Goal: Task Accomplishment & Management: Manage account settings

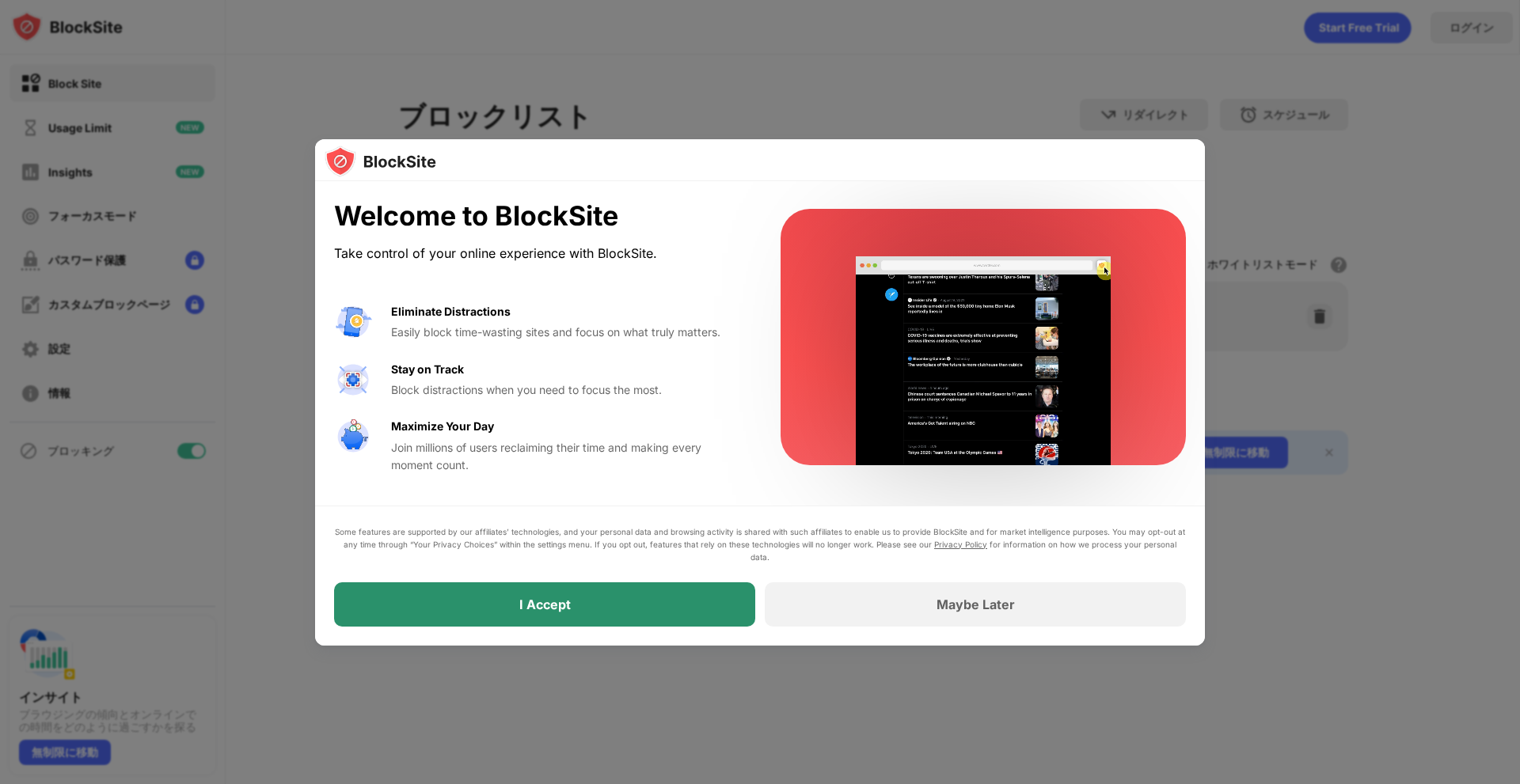
click at [617, 598] on div "I Accept" at bounding box center [544, 604] width 421 height 44
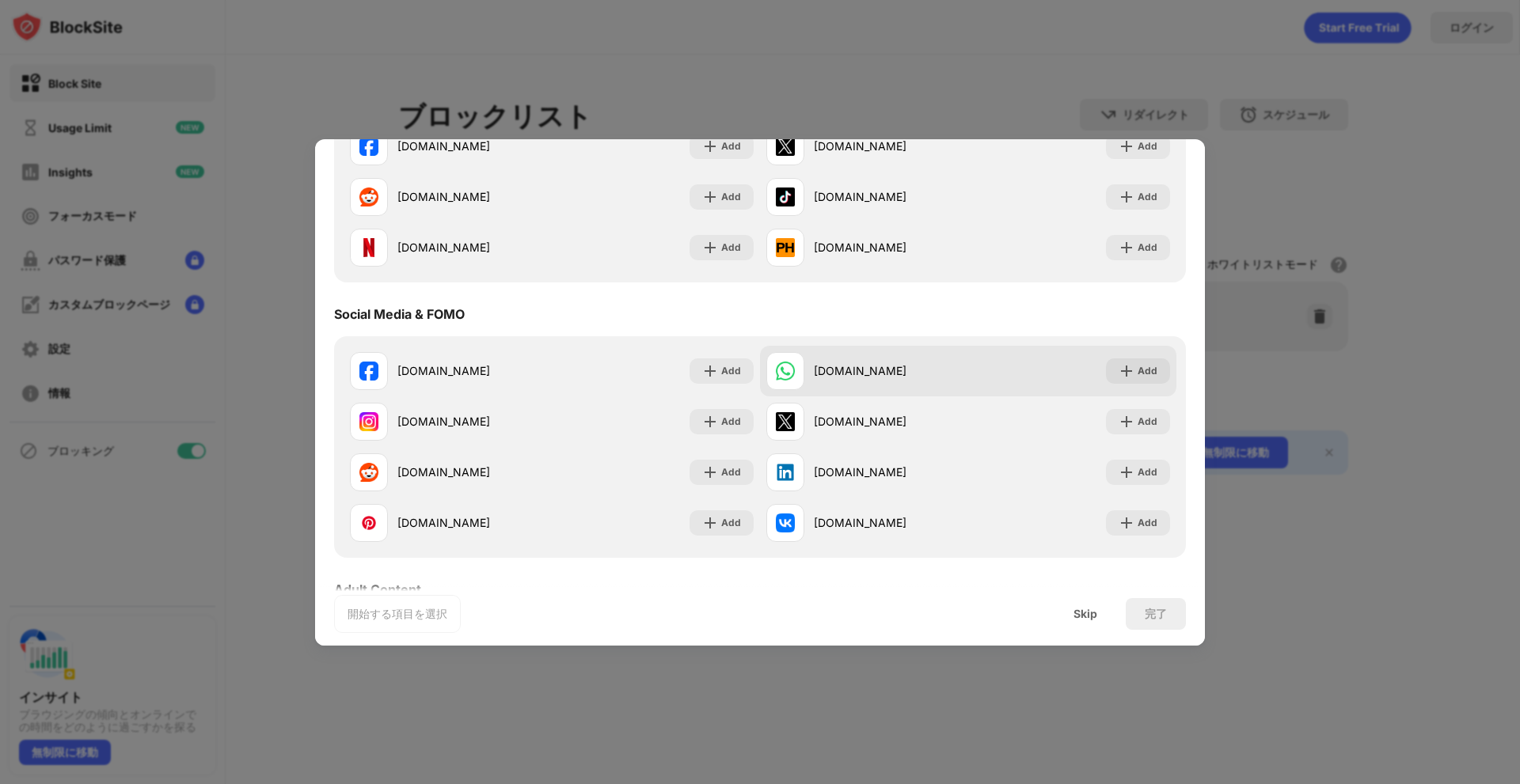
scroll to position [554, 0]
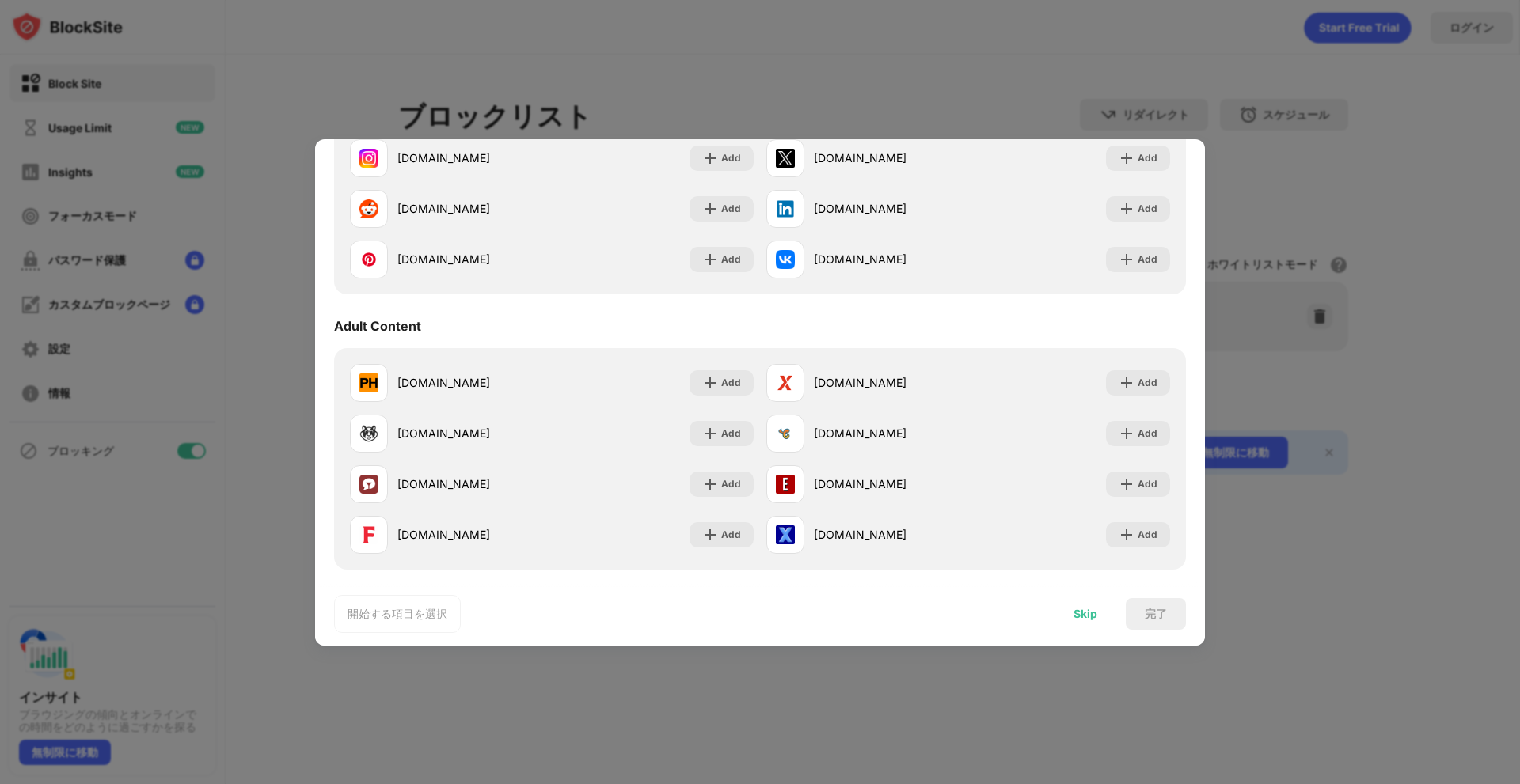
click at [1072, 621] on div "Skip" at bounding box center [1085, 614] width 62 height 32
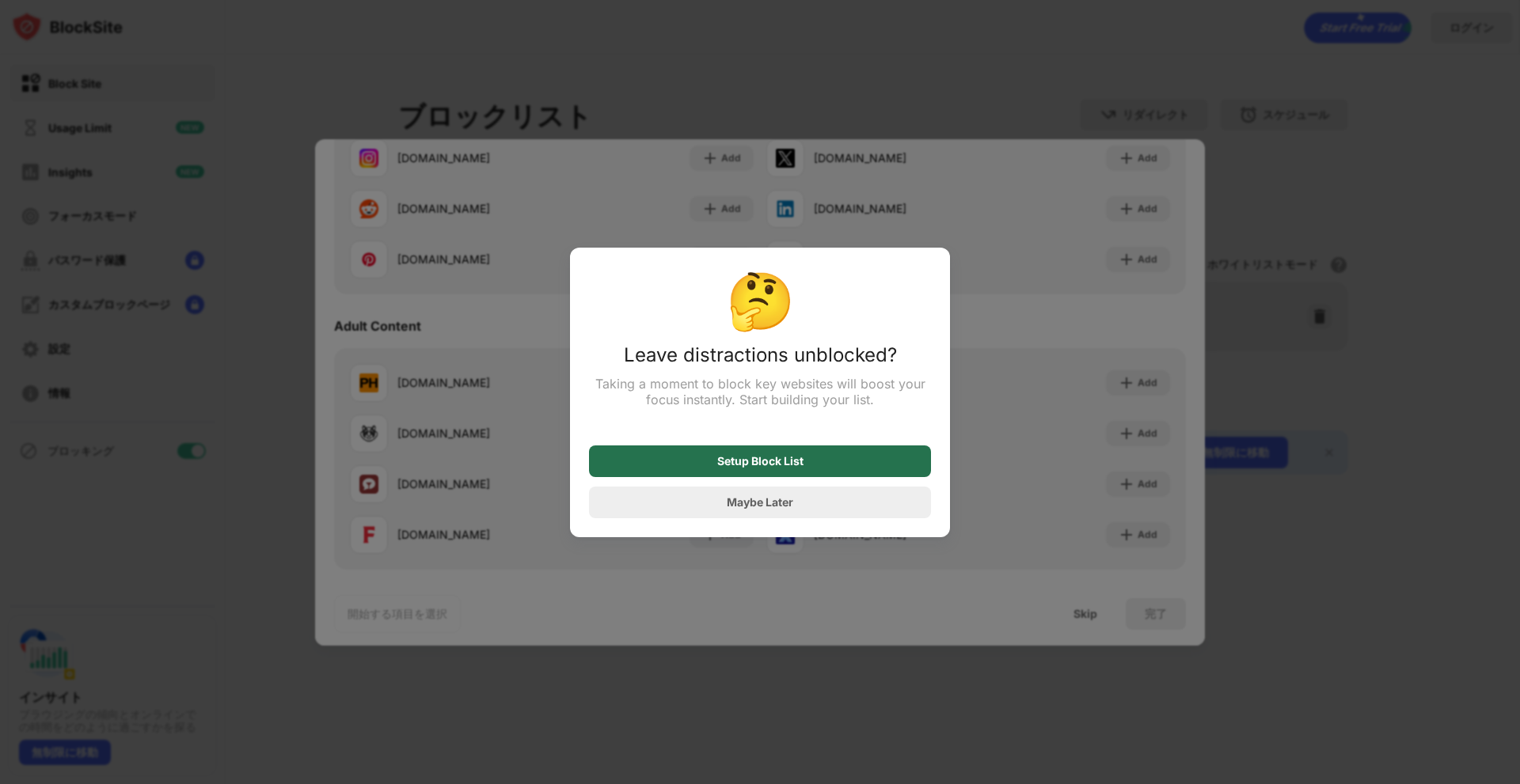
click at [836, 477] on div "Setup Block List" at bounding box center [760, 461] width 342 height 32
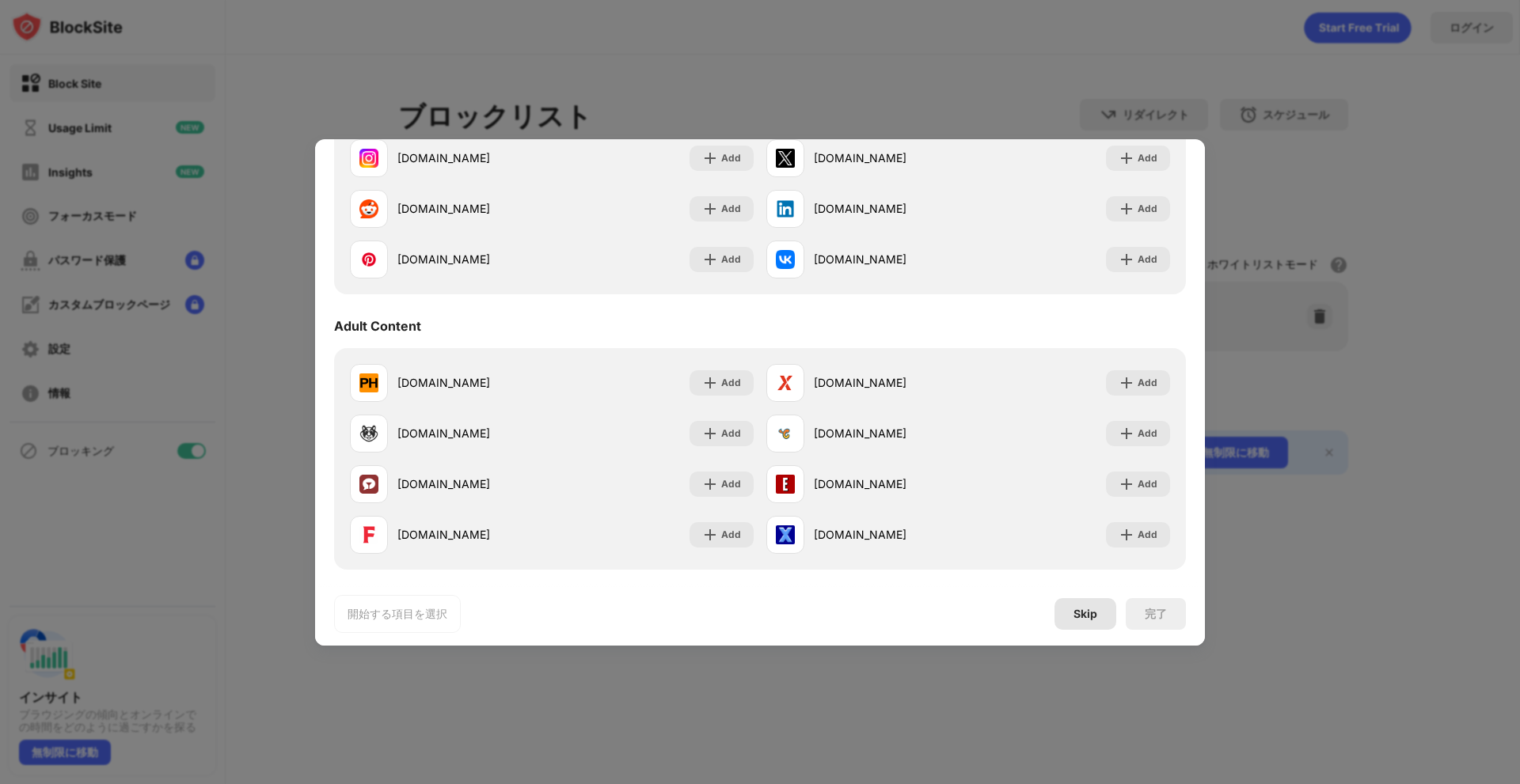
click at [1093, 620] on div "Skip" at bounding box center [1085, 614] width 62 height 32
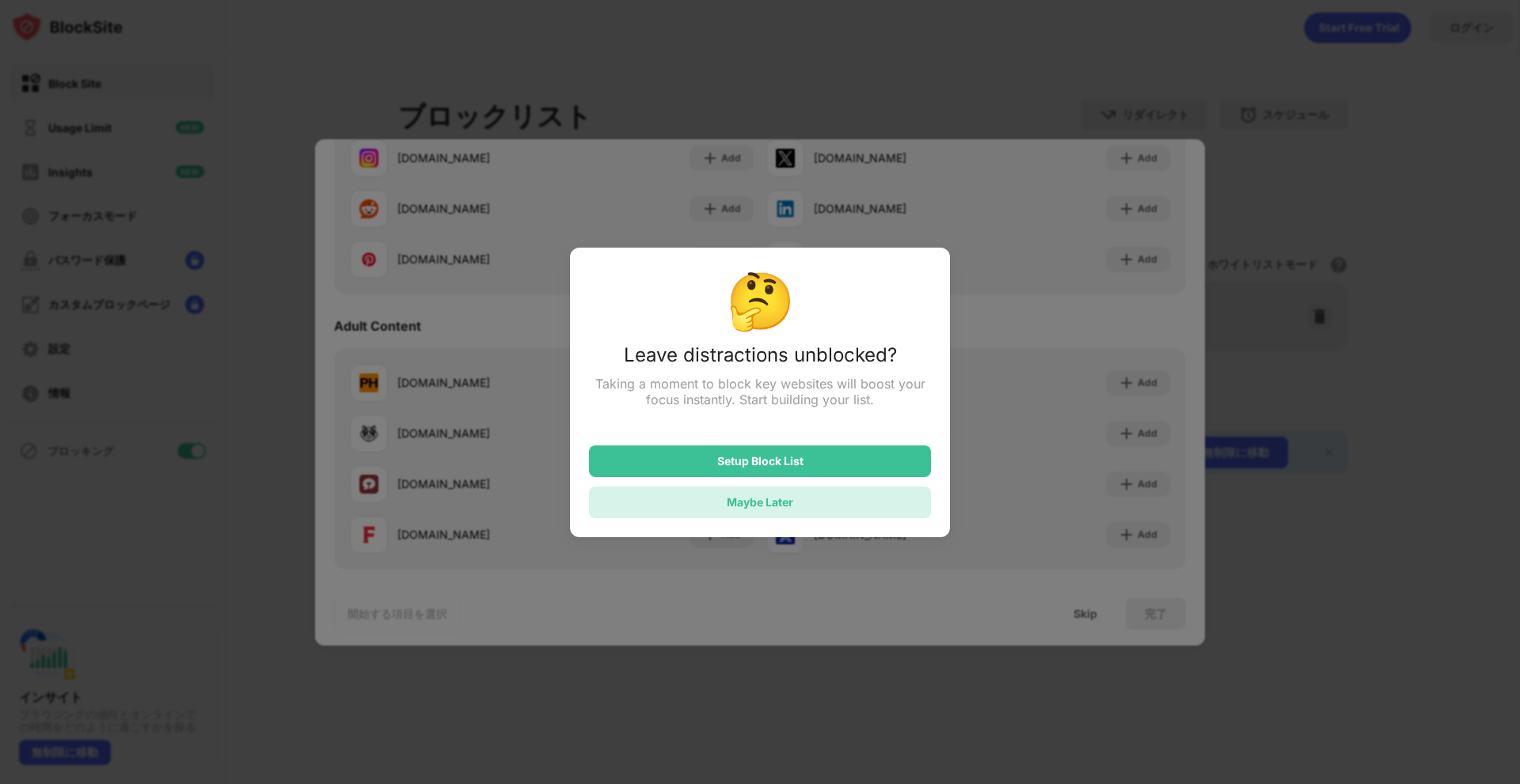
click at [822, 496] on div "Maybe Later" at bounding box center [760, 503] width 342 height 32
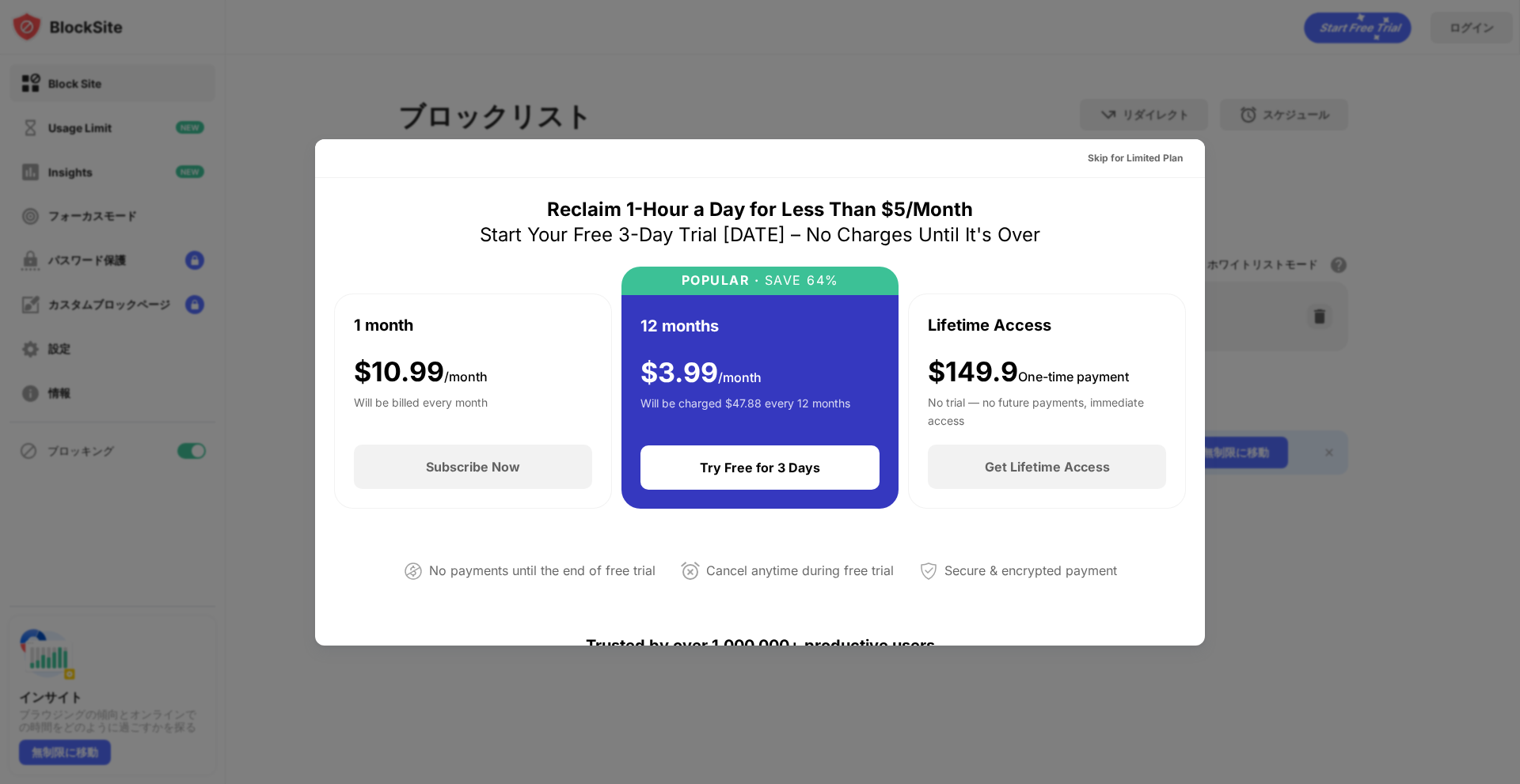
click at [1267, 566] on div at bounding box center [760, 392] width 1520 height 784
click at [1123, 160] on div "Skip for Limited Plan" at bounding box center [1134, 158] width 95 height 16
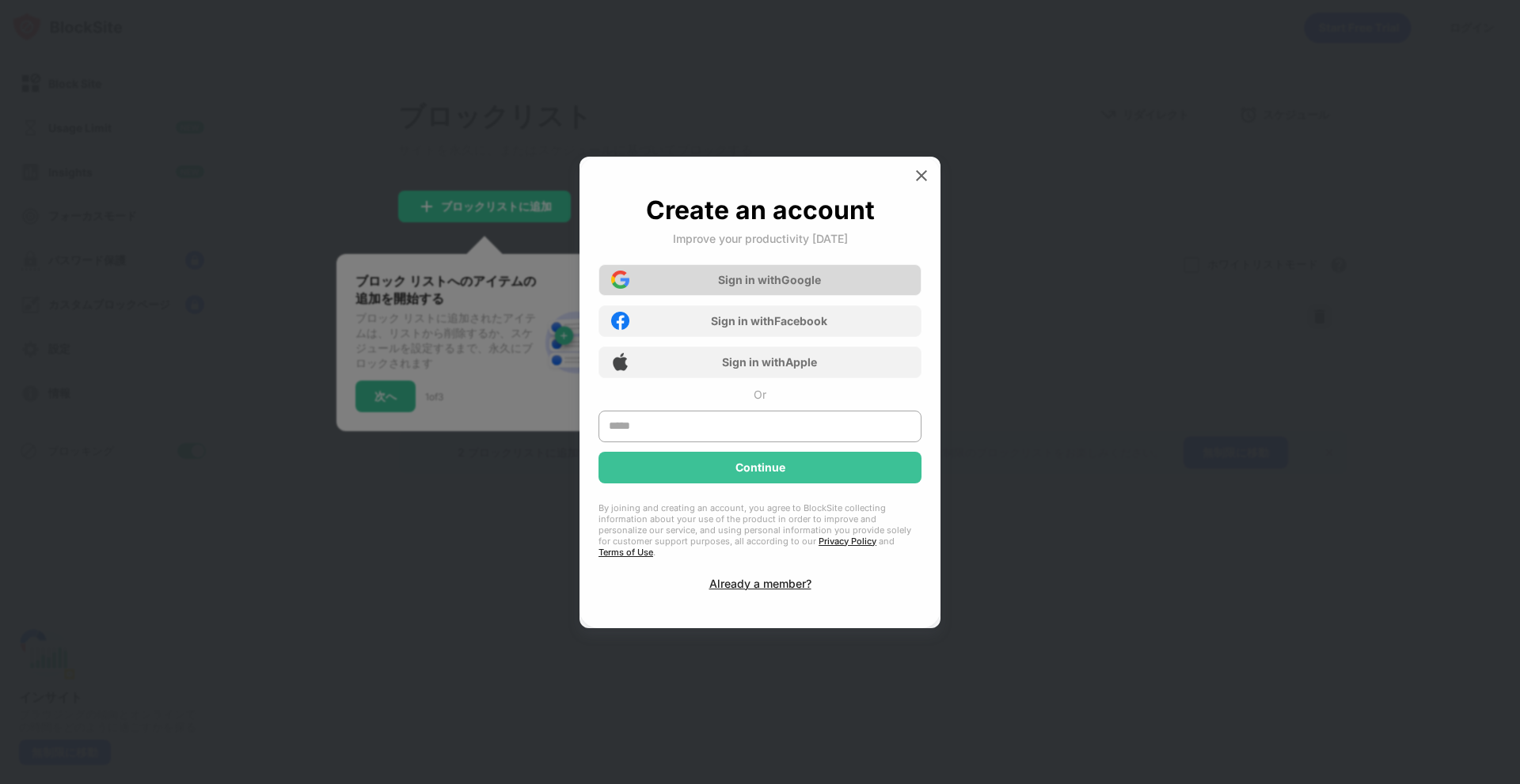
click at [814, 287] on div "Sign in with Google" at bounding box center [769, 279] width 103 height 13
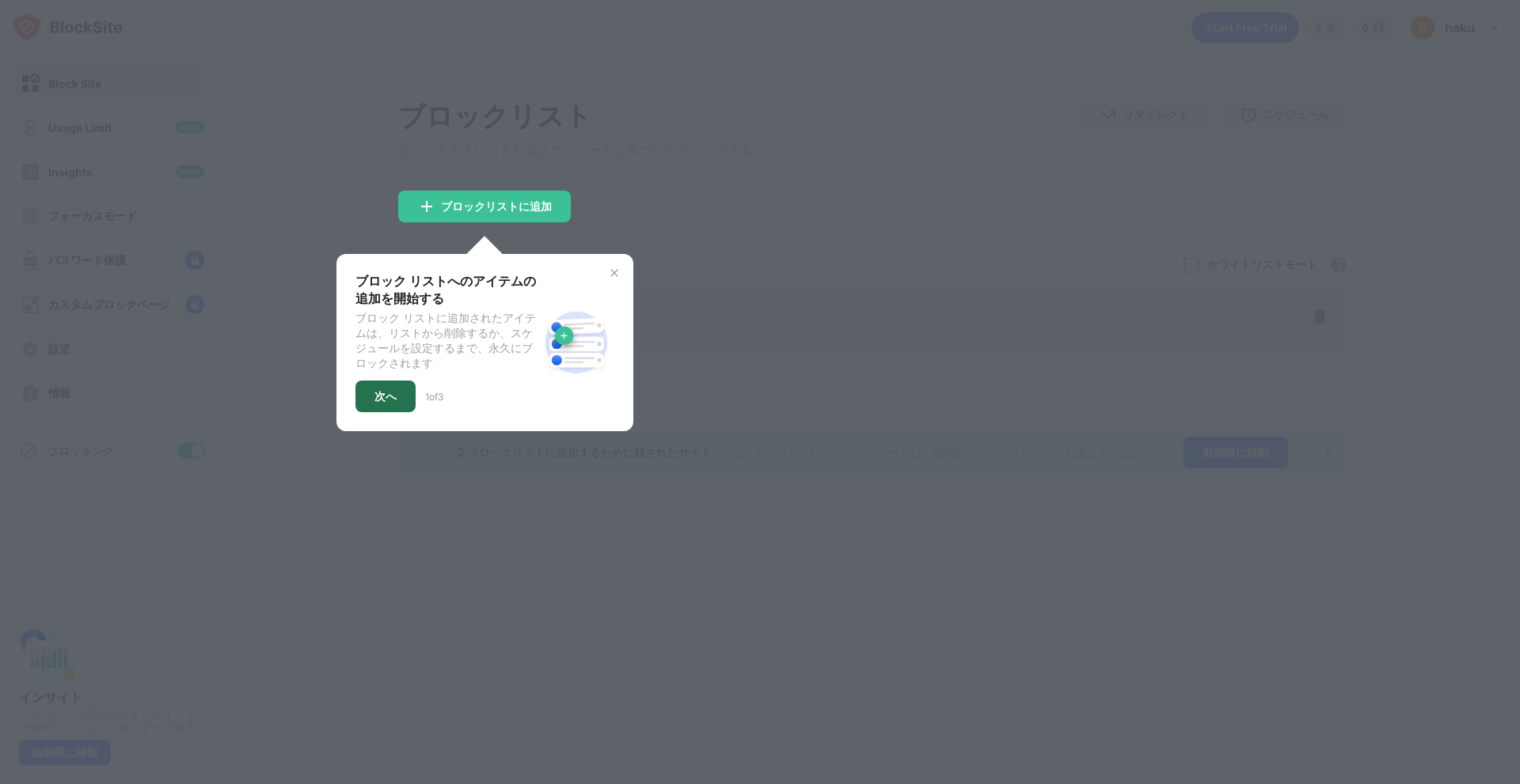
click at [382, 403] on div "次へ" at bounding box center [385, 396] width 22 height 12
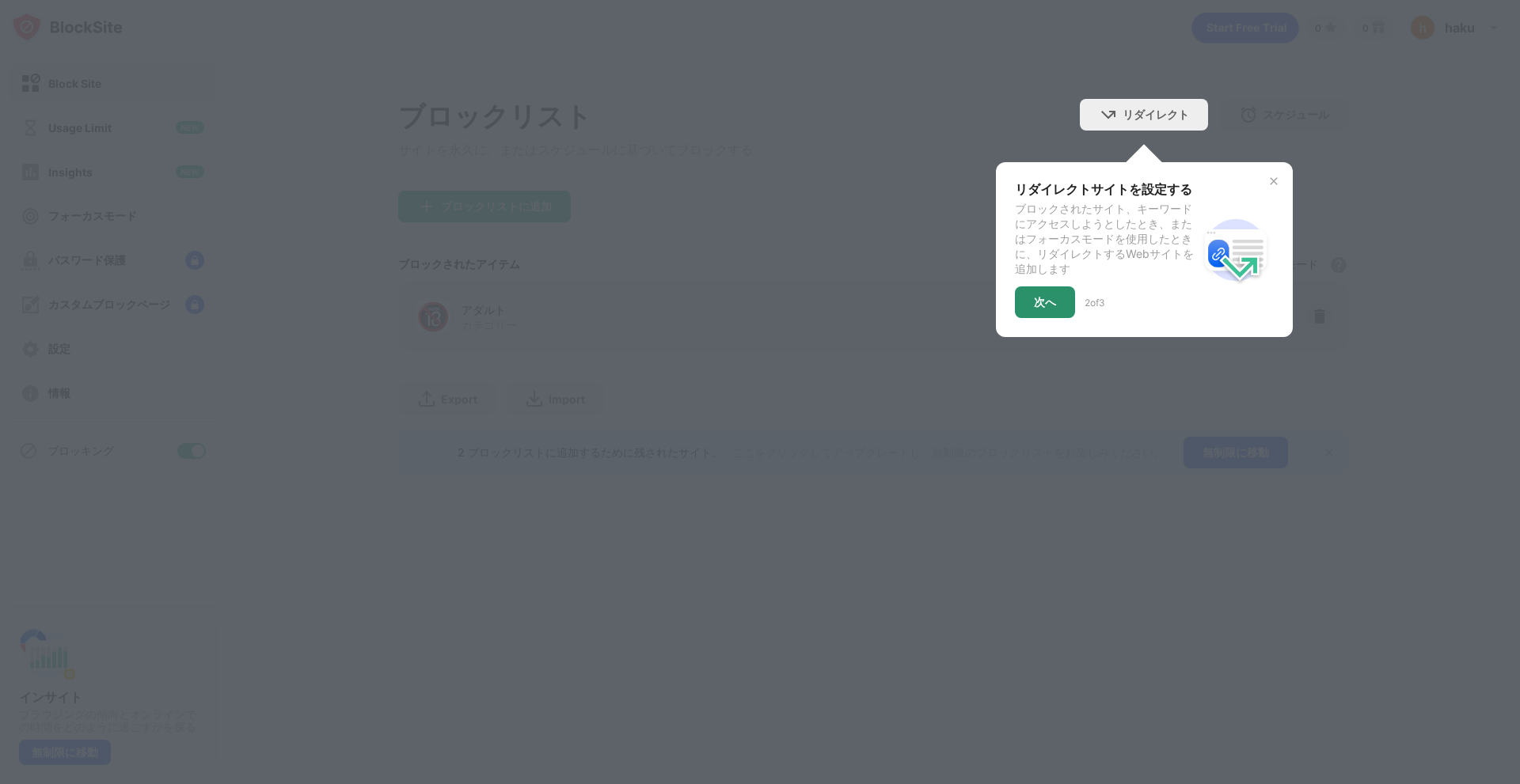
click at [1049, 303] on div "次へ" at bounding box center [1045, 302] width 22 height 12
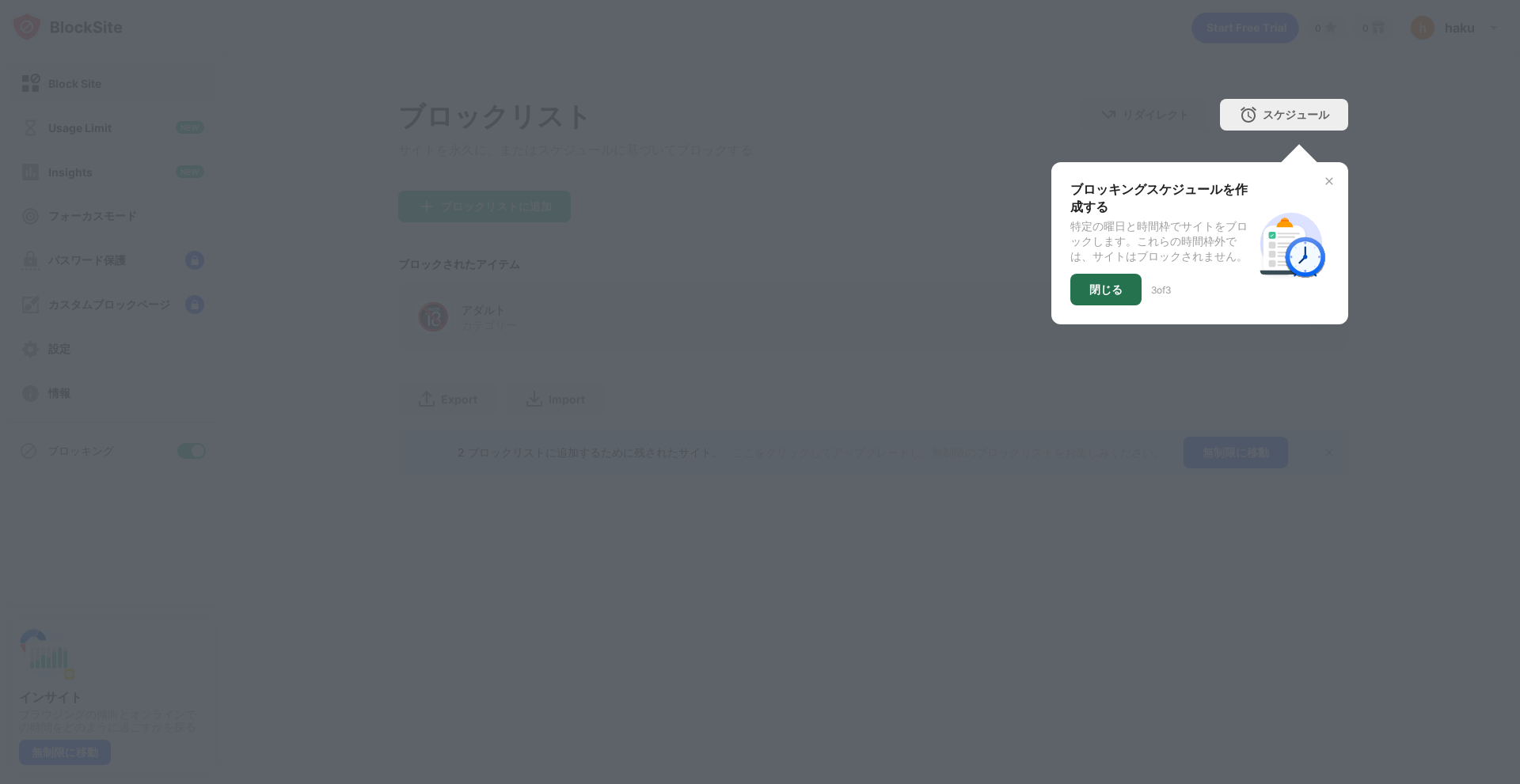
click at [1110, 303] on div "閉じる" at bounding box center [1106, 289] width 71 height 32
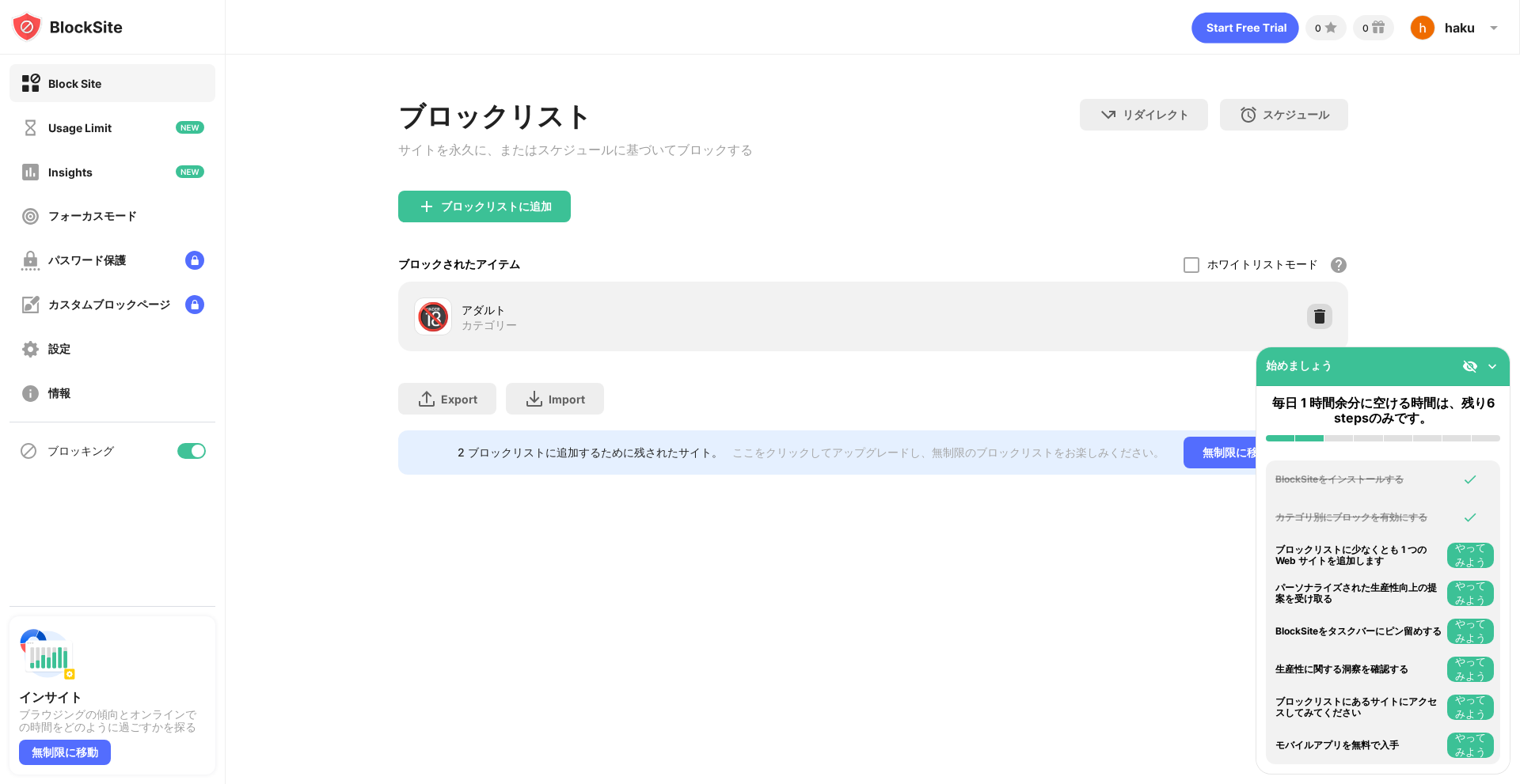
click at [1321, 318] on img at bounding box center [1319, 317] width 16 height 16
drag, startPoint x: 1177, startPoint y: 660, endPoint x: 1145, endPoint y: 619, distance: 52.0
click at [1177, 659] on div "0 0 haku haku tetu View Account Insights Premium Rewards Settings Support Log O…" at bounding box center [873, 392] width 1294 height 784
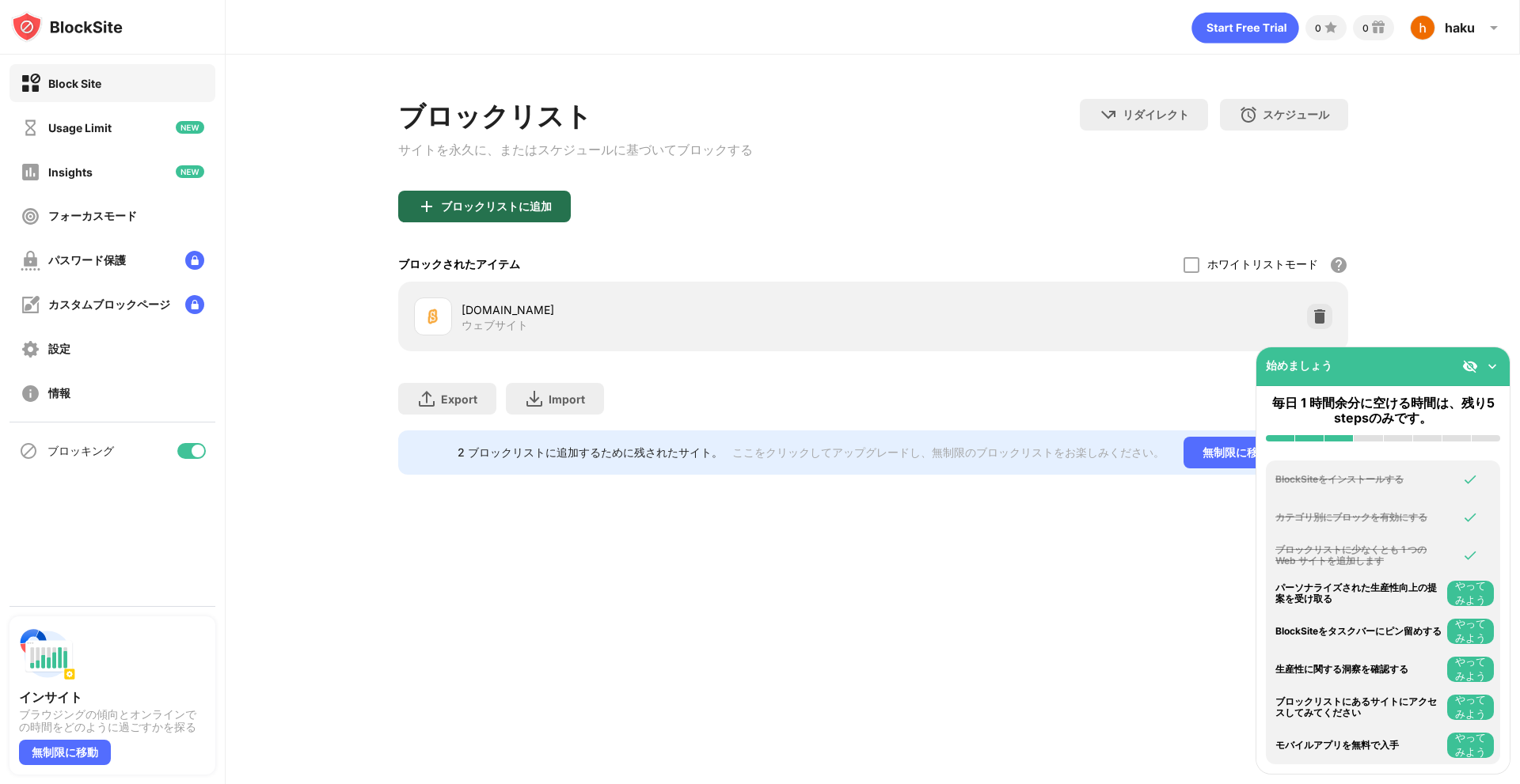
click at [456, 218] on div "ブロックリストに追加" at bounding box center [484, 206] width 173 height 32
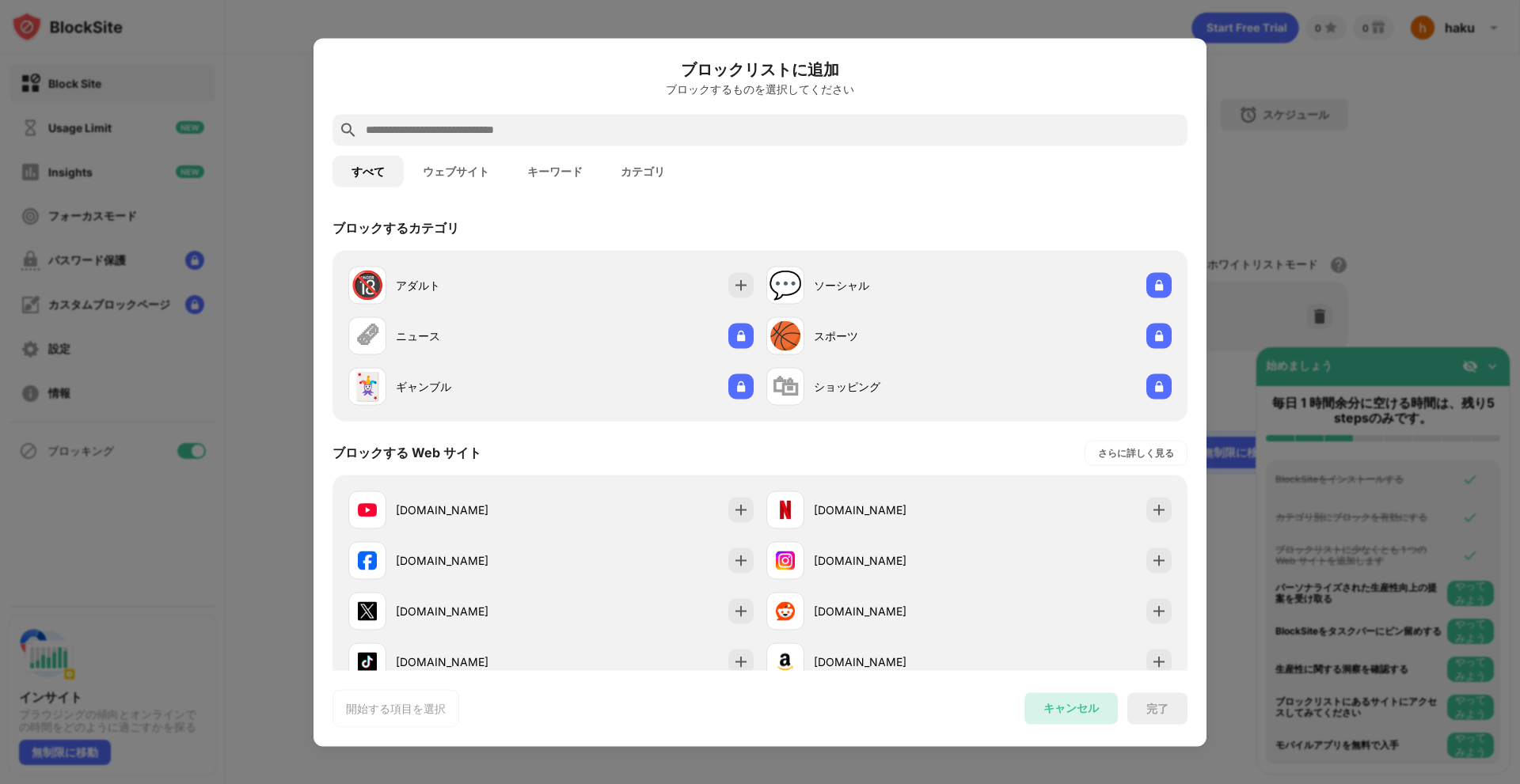
click at [1057, 704] on div "キャンセル" at bounding box center [1070, 708] width 56 height 15
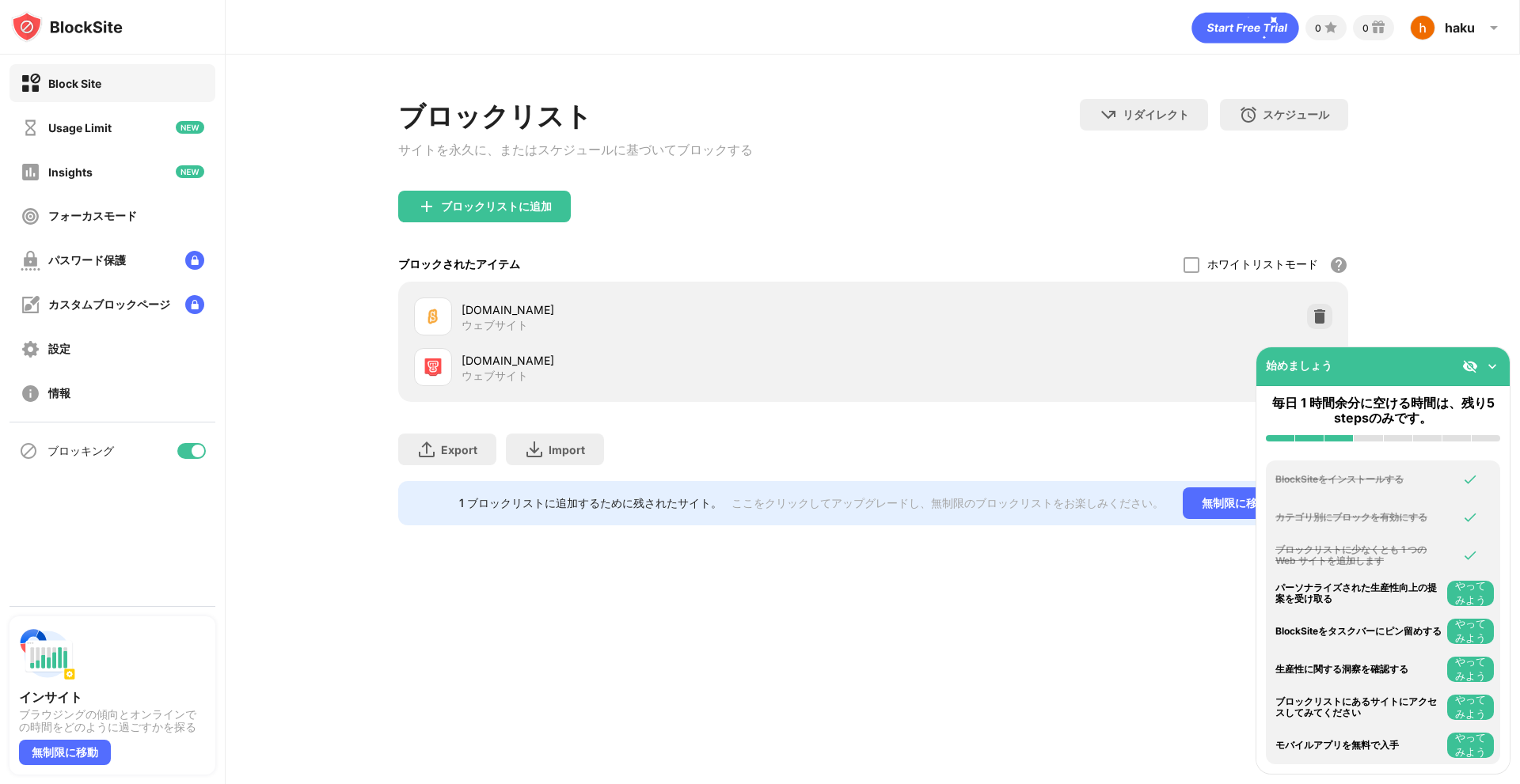
click at [1491, 365] on img at bounding box center [1492, 366] width 16 height 16
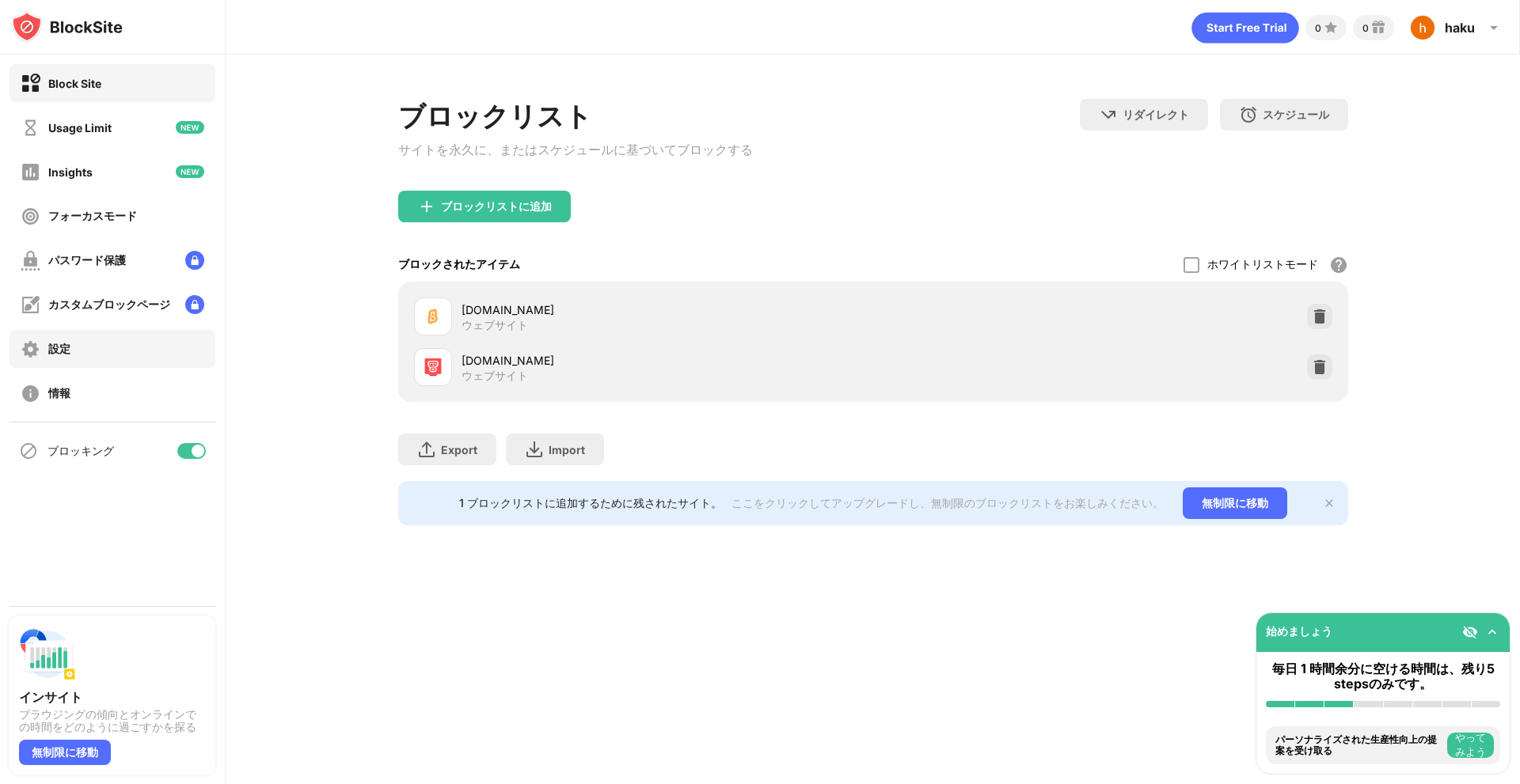
click at [120, 338] on div "設定" at bounding box center [112, 349] width 205 height 38
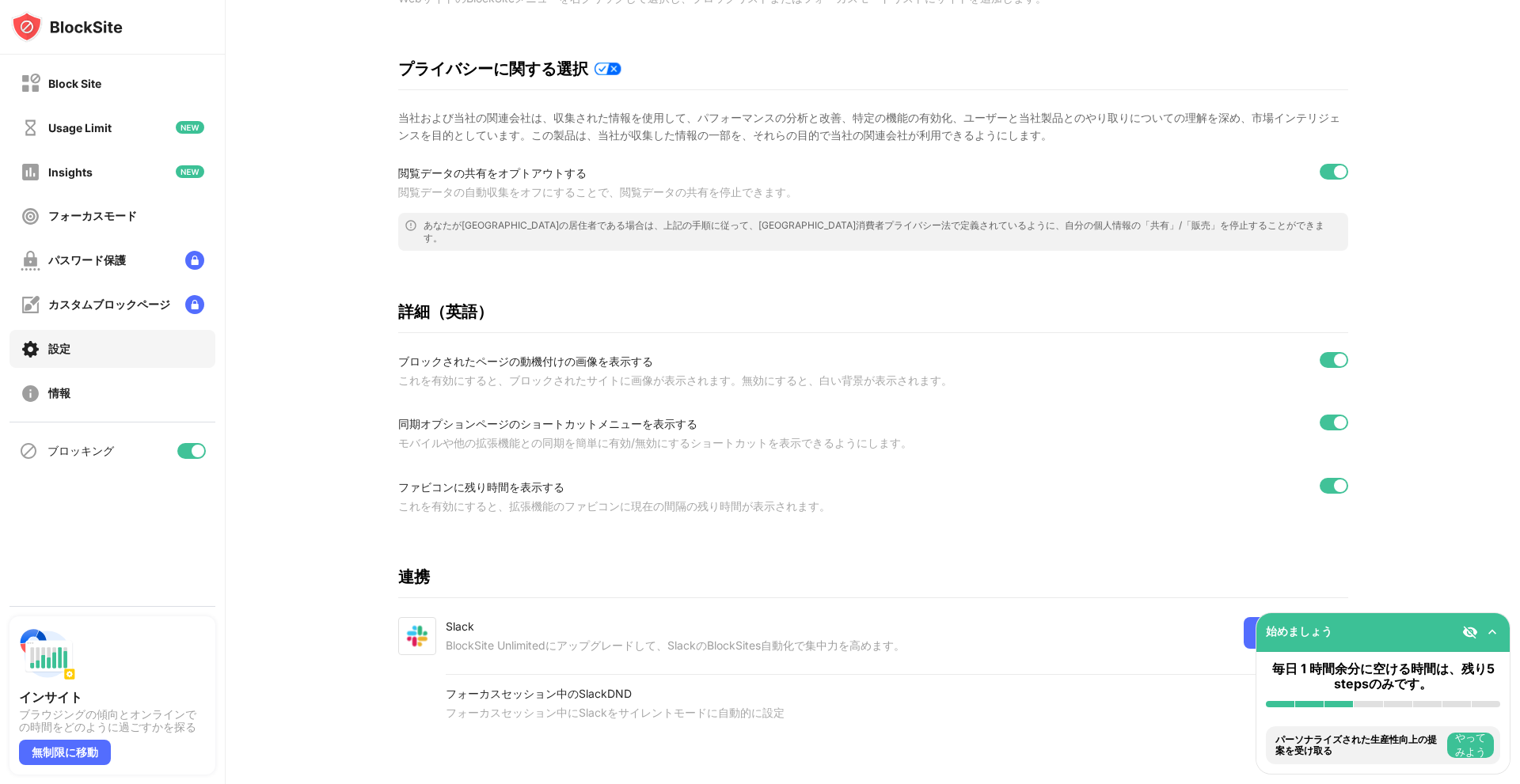
scroll to position [275, 0]
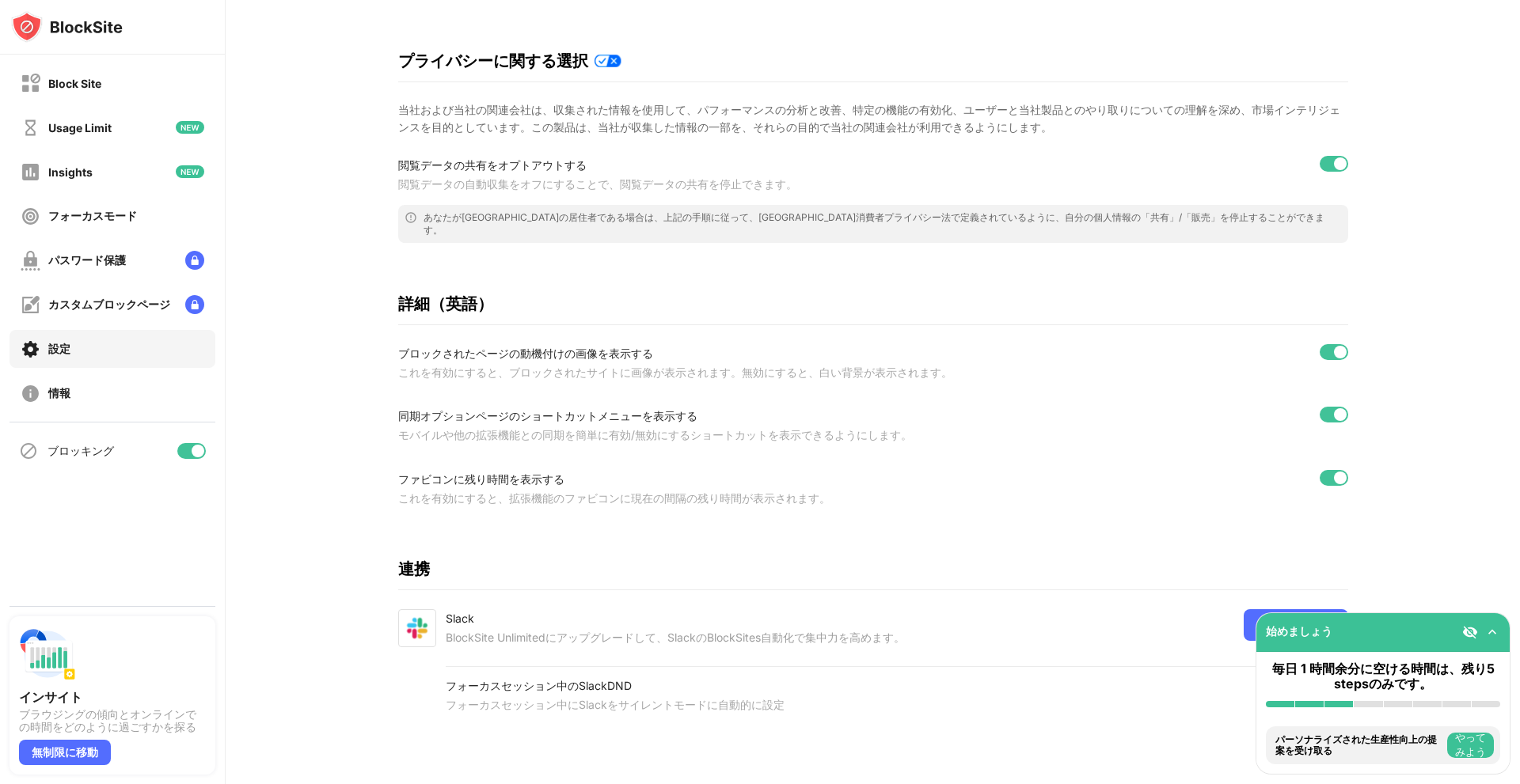
click at [1496, 626] on img at bounding box center [1492, 632] width 16 height 16
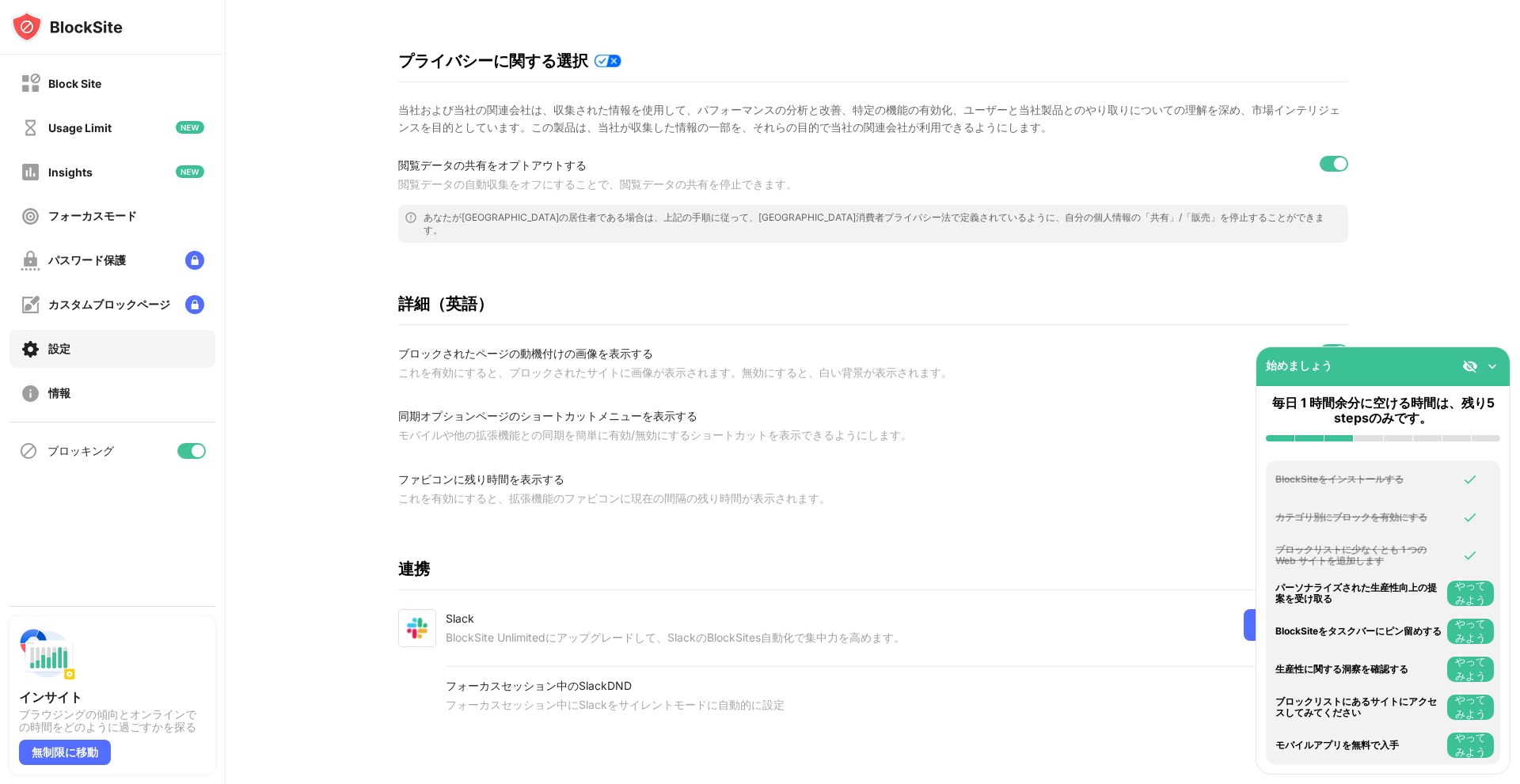
click at [1493, 371] on img at bounding box center [1492, 366] width 16 height 16
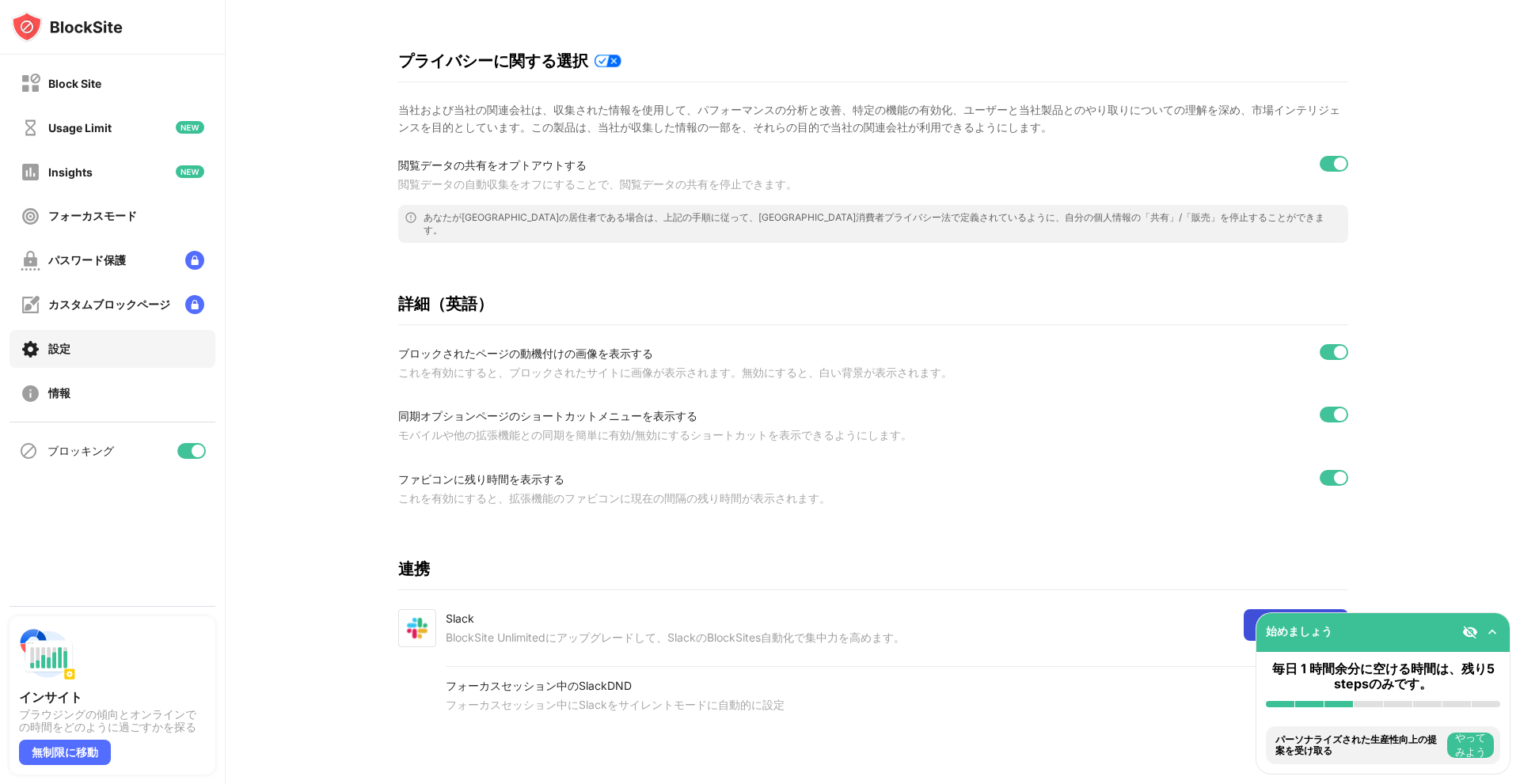
click at [1244, 609] on div "無制限に移動" at bounding box center [1296, 625] width 104 height 32
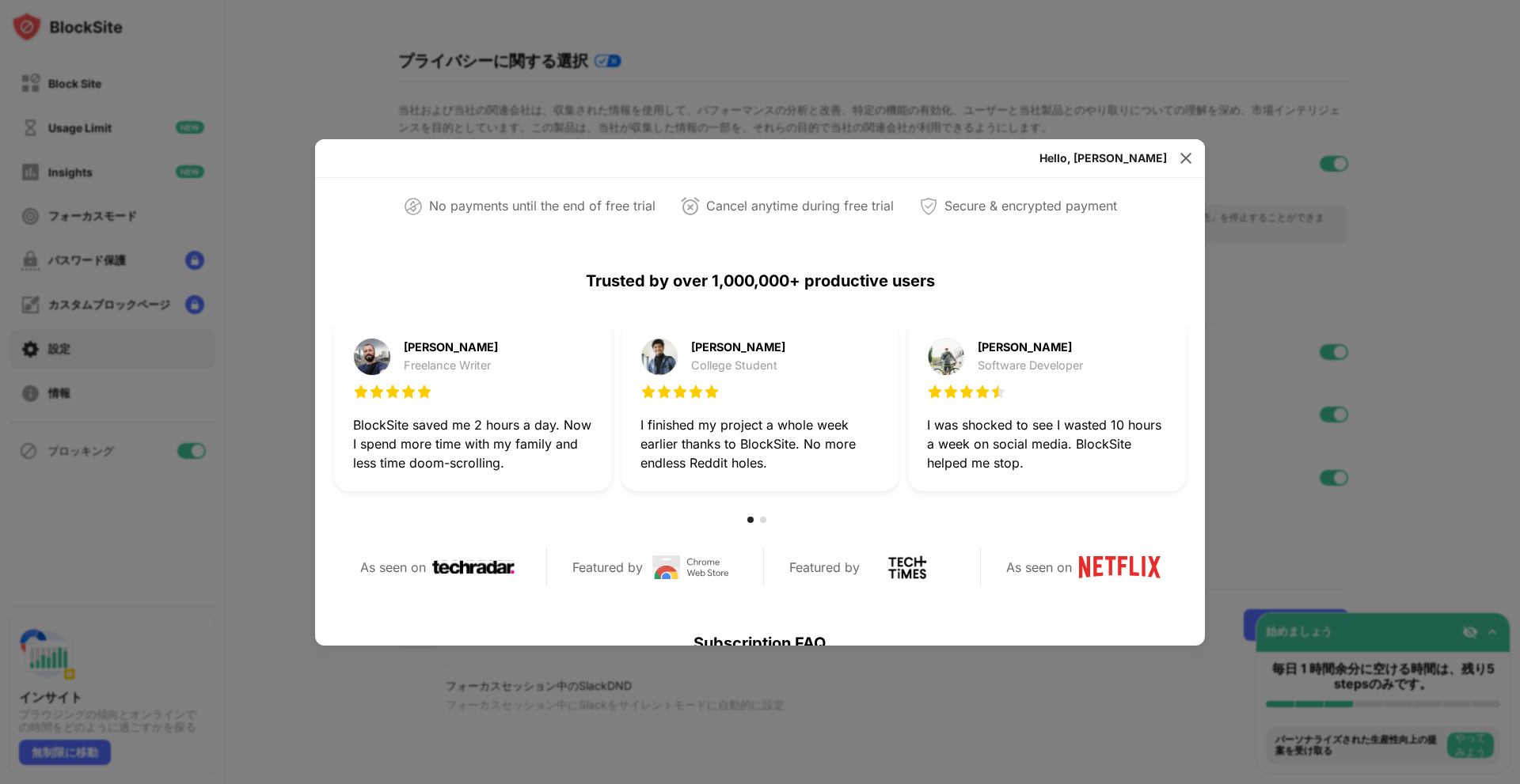
scroll to position [396, 0]
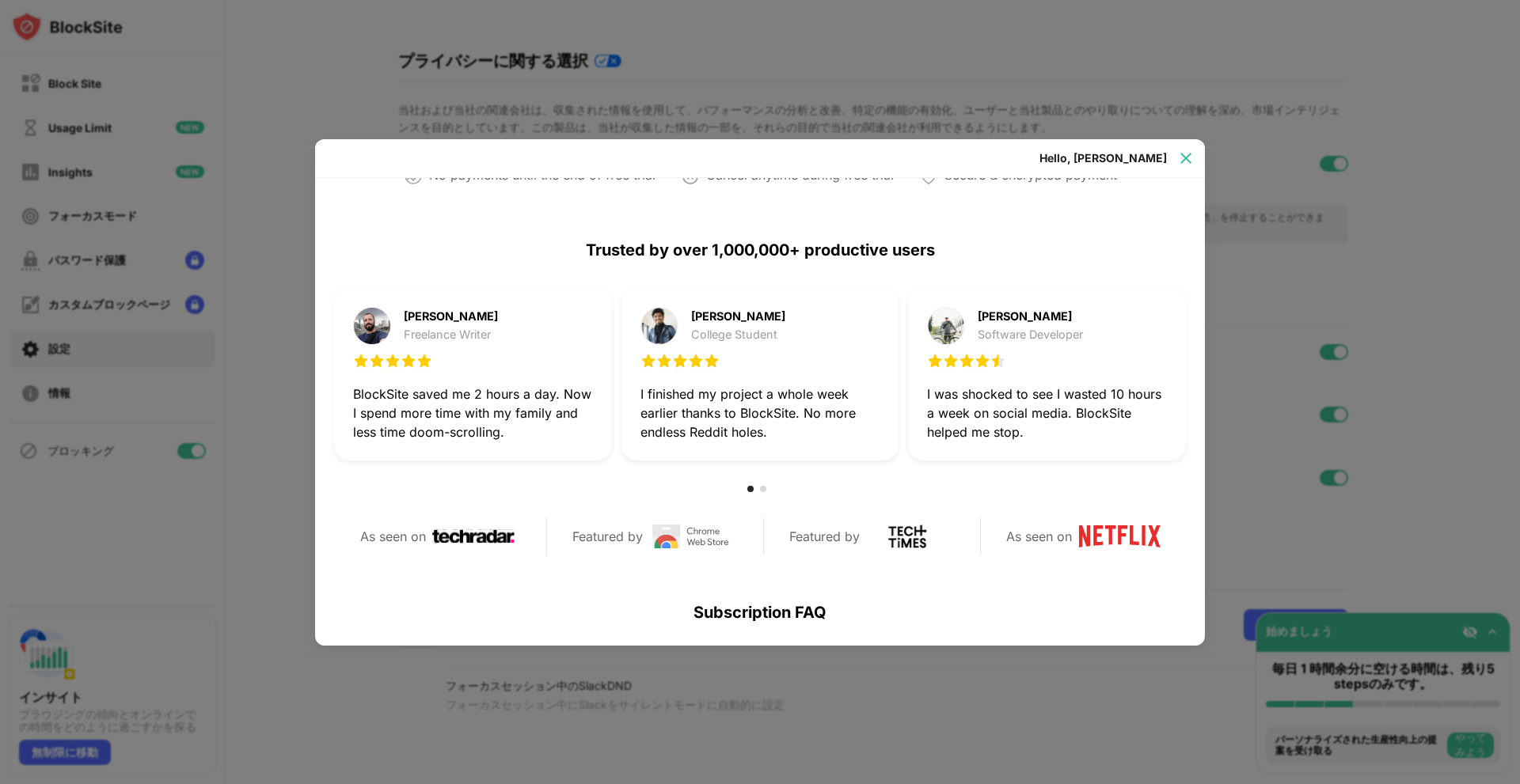
click at [1177, 155] on div at bounding box center [1185, 158] width 26 height 26
